Goal: Entertainment & Leisure: Consume media (video, audio)

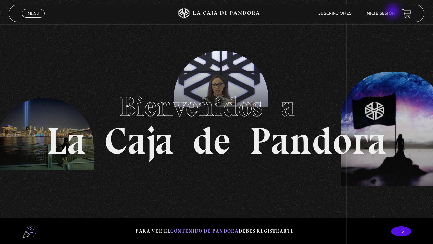
click at [394, 12] on link "Inicie sesión" at bounding box center [380, 14] width 30 height 4
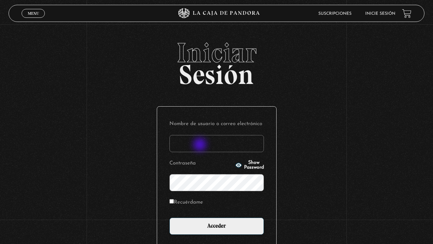
click at [201, 145] on input "Nombre de usuario o correo electrónico" at bounding box center [216, 143] width 94 height 17
type input "[EMAIL_ADDRESS][DOMAIN_NAME]"
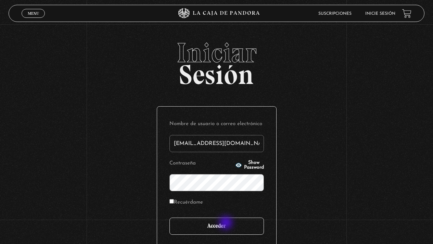
click at [227, 223] on input "Acceder" at bounding box center [216, 225] width 94 height 17
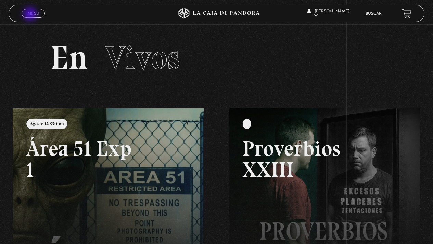
click at [31, 15] on span "Menu" at bounding box center [33, 13] width 11 height 4
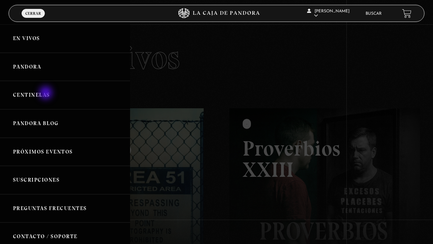
click at [47, 93] on link "Centinelas" at bounding box center [65, 95] width 130 height 28
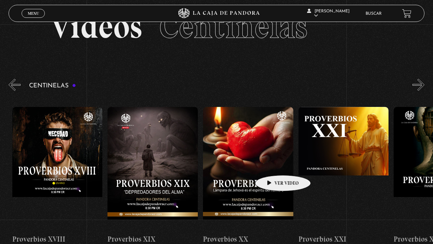
scroll to position [0, 1892]
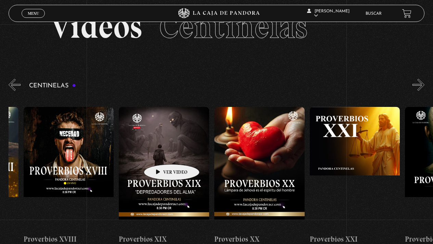
click at [161, 154] on figure at bounding box center [164, 168] width 90 height 123
